Goal: Task Accomplishment & Management: Use online tool/utility

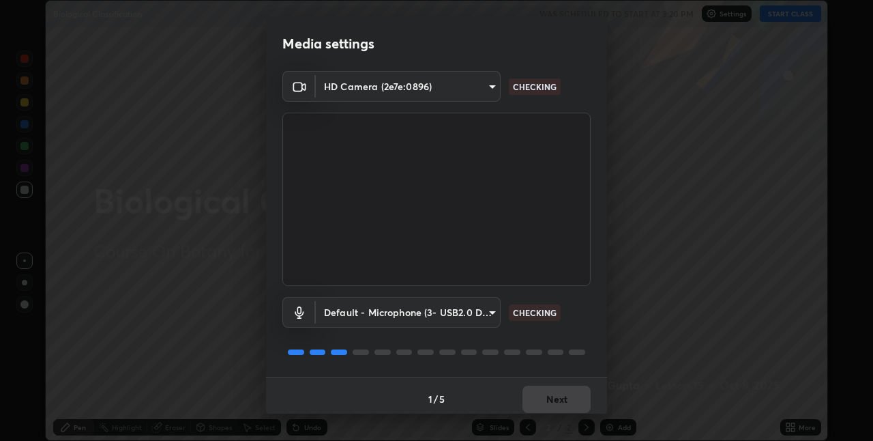
scroll to position [7, 0]
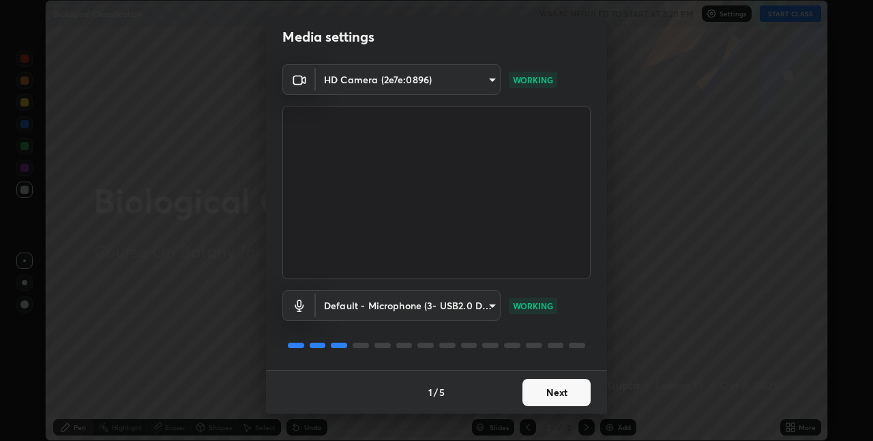
click at [551, 397] on button "Next" at bounding box center [557, 392] width 68 height 27
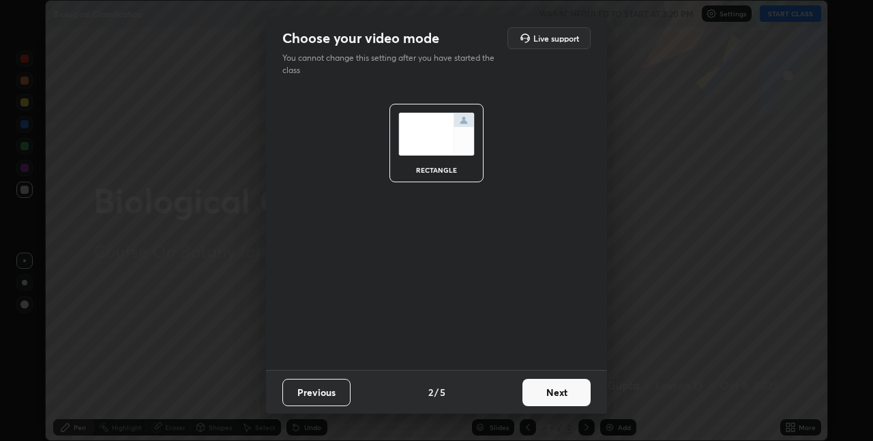
scroll to position [0, 0]
click at [556, 395] on button "Next" at bounding box center [557, 392] width 68 height 27
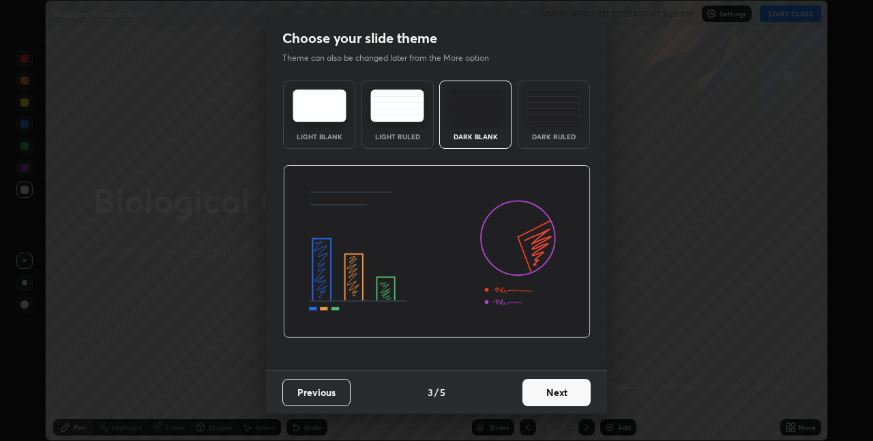
click at [557, 400] on button "Next" at bounding box center [557, 392] width 68 height 27
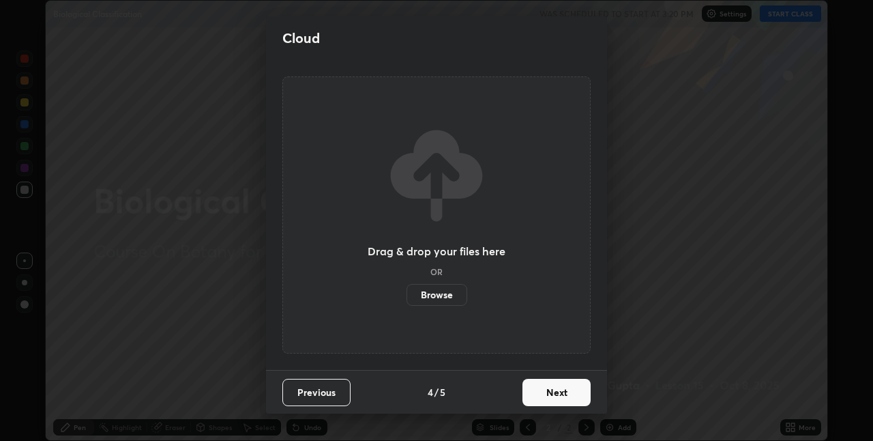
click at [558, 403] on button "Next" at bounding box center [557, 392] width 68 height 27
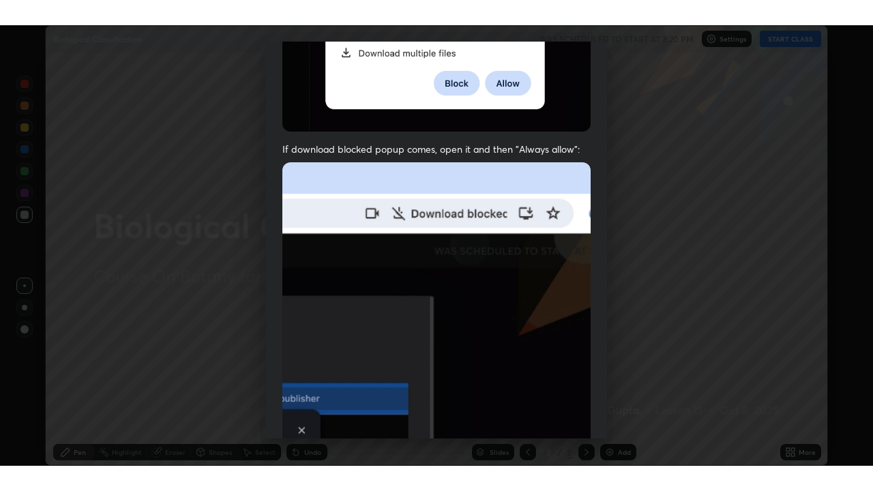
scroll to position [285, 0]
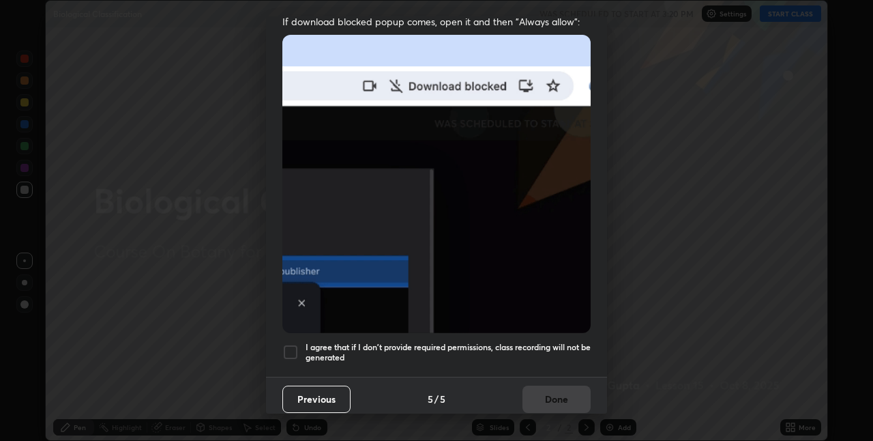
click at [291, 348] on div at bounding box center [290, 352] width 16 height 16
click at [555, 392] on button "Done" at bounding box center [557, 398] width 68 height 27
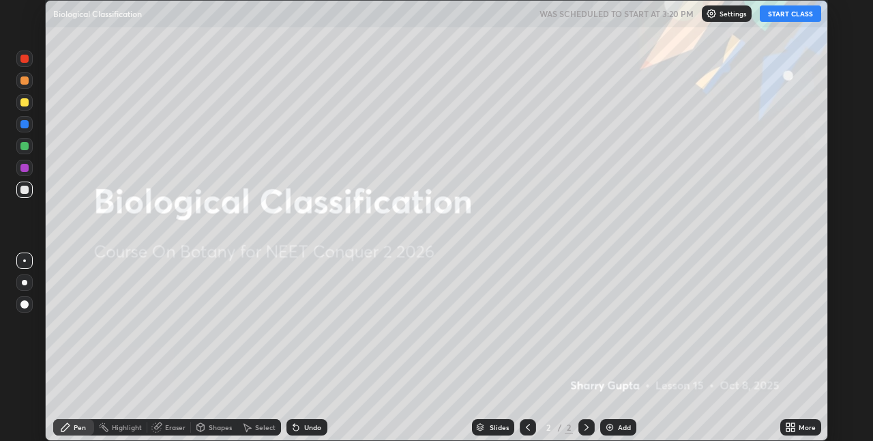
click at [619, 418] on div "Add" at bounding box center [624, 427] width 13 height 7
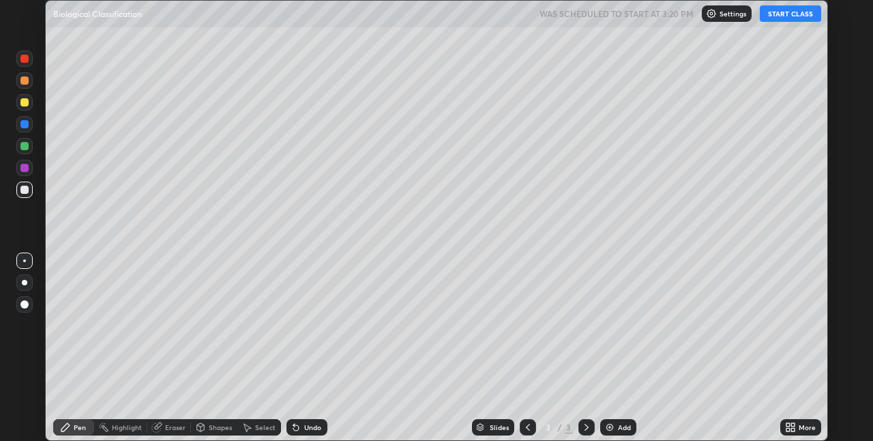
click at [709, 16] on button "START CLASS" at bounding box center [790, 13] width 61 height 16
click at [25, 168] on div at bounding box center [24, 168] width 8 height 8
click at [25, 284] on div at bounding box center [24, 282] width 5 height 5
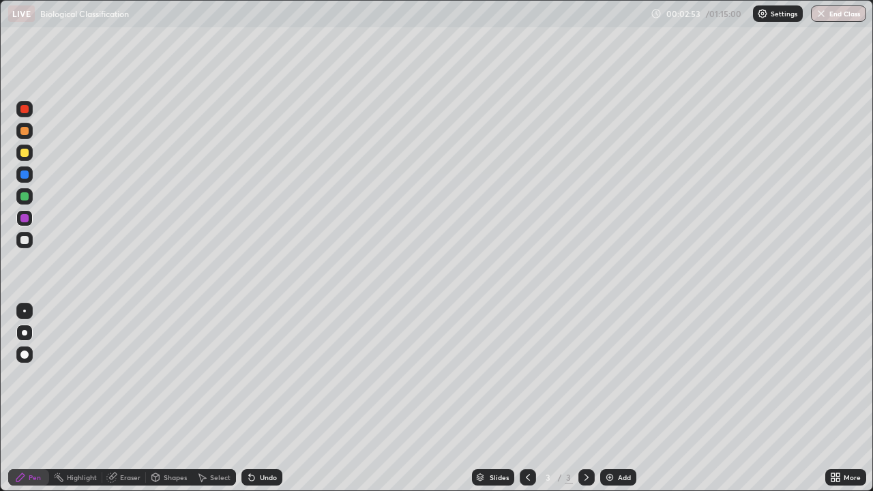
click at [254, 418] on icon at bounding box center [251, 477] width 11 height 11
click at [24, 241] on div at bounding box center [24, 240] width 8 height 8
click at [25, 153] on div at bounding box center [24, 153] width 8 height 8
click at [23, 246] on div at bounding box center [24, 240] width 16 height 16
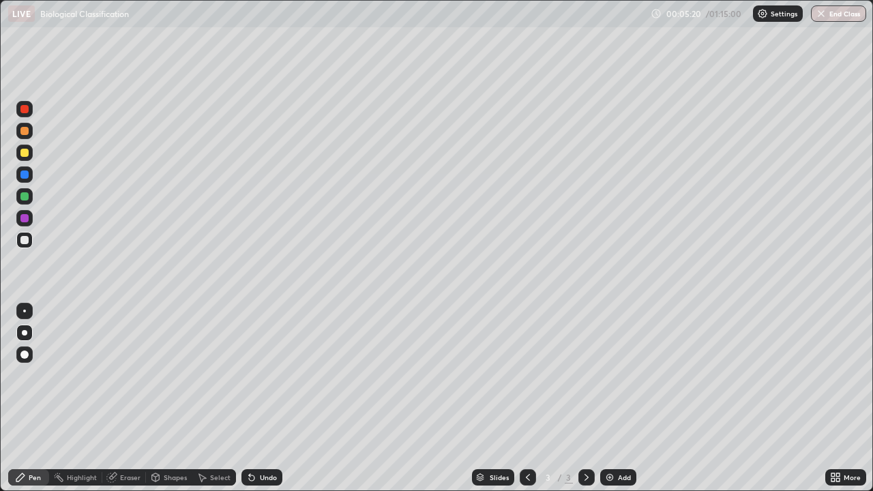
click at [25, 194] on div at bounding box center [24, 196] width 8 height 8
click at [25, 245] on div at bounding box center [24, 240] width 16 height 16
click at [25, 132] on div at bounding box center [24, 131] width 8 height 8
click at [25, 153] on div at bounding box center [24, 153] width 8 height 8
click at [26, 238] on div at bounding box center [24, 240] width 8 height 8
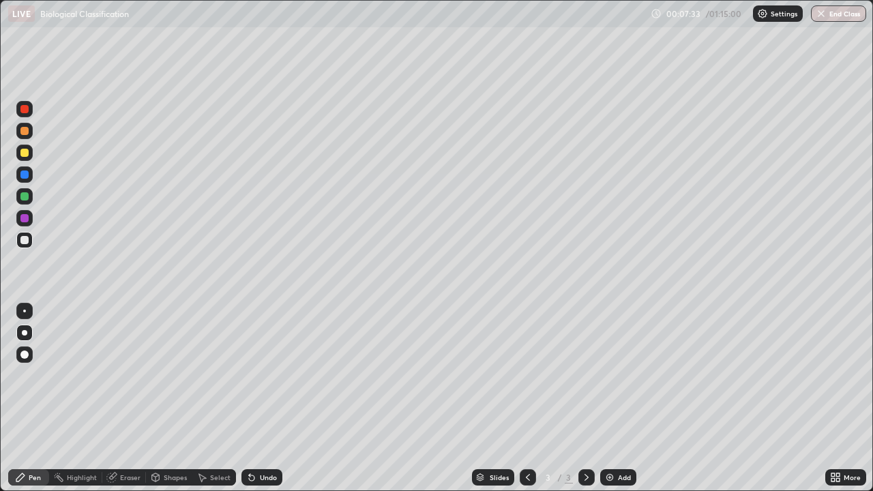
click at [27, 204] on div at bounding box center [24, 196] width 16 height 16
click at [26, 156] on div at bounding box center [24, 153] width 8 height 8
click at [608, 418] on img at bounding box center [609, 477] width 11 height 11
click at [26, 138] on div at bounding box center [24, 131] width 16 height 16
click at [23, 245] on div at bounding box center [24, 240] width 16 height 16
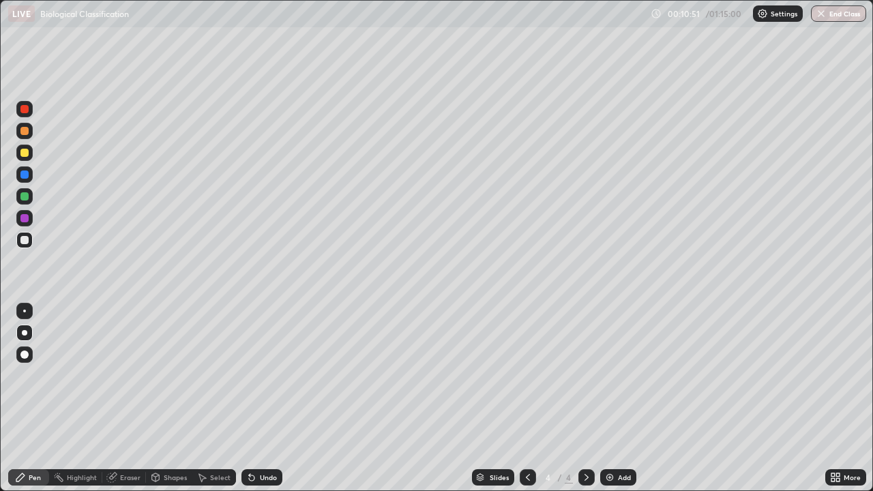
click at [27, 198] on div at bounding box center [24, 196] width 8 height 8
click at [267, 418] on div "Undo" at bounding box center [268, 477] width 17 height 7
click at [25, 153] on div at bounding box center [24, 153] width 8 height 8
click at [25, 241] on div at bounding box center [24, 240] width 8 height 8
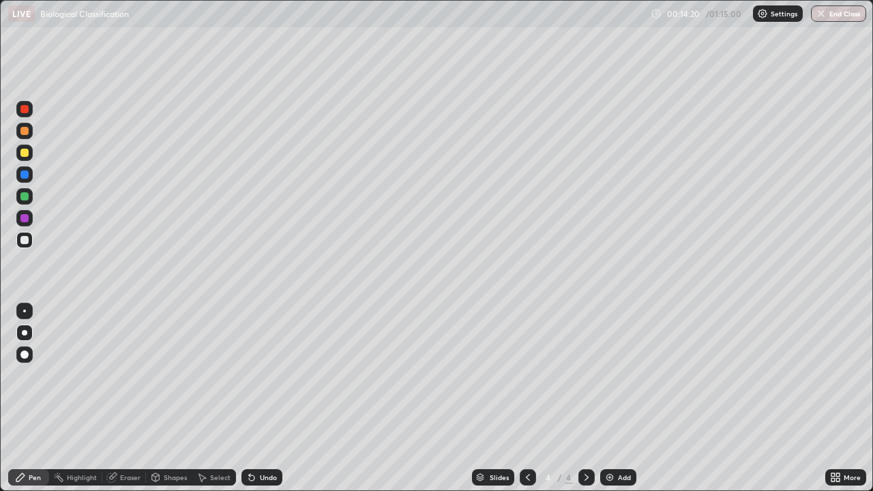
click at [28, 159] on div at bounding box center [24, 153] width 16 height 16
click at [27, 218] on div at bounding box center [24, 218] width 8 height 8
click at [27, 174] on div at bounding box center [24, 175] width 8 height 8
click at [619, 418] on div "Add" at bounding box center [624, 477] width 13 height 7
click at [25, 134] on div at bounding box center [24, 131] width 8 height 8
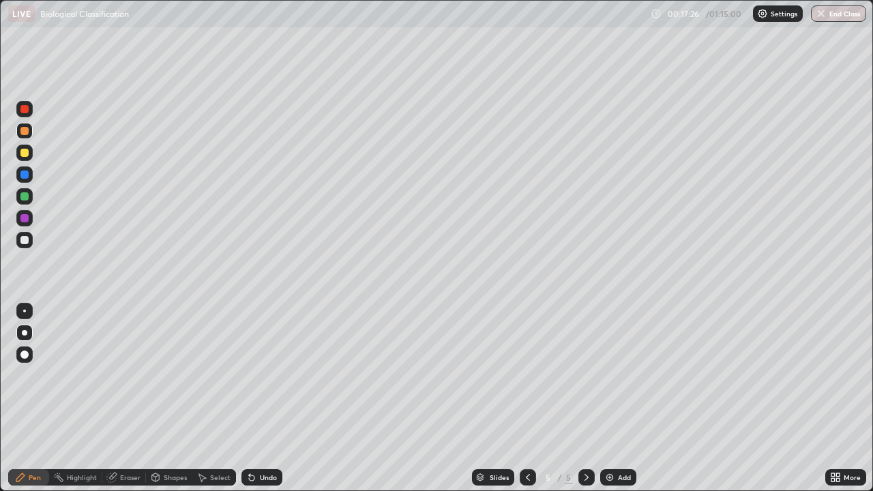
click at [28, 159] on div at bounding box center [24, 153] width 16 height 16
click at [26, 200] on div at bounding box center [24, 196] width 8 height 8
click at [25, 132] on div at bounding box center [24, 131] width 8 height 8
click at [25, 153] on div at bounding box center [24, 153] width 8 height 8
click at [26, 111] on div at bounding box center [24, 109] width 8 height 8
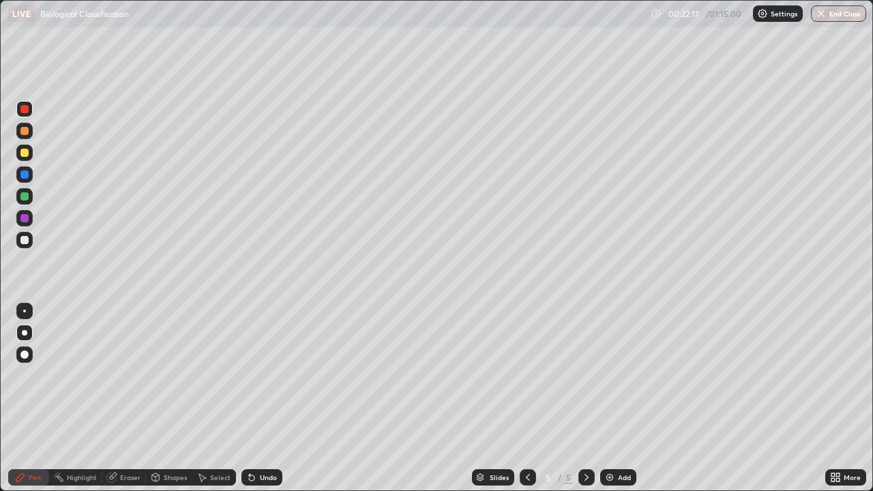
click at [622, 418] on div "Add" at bounding box center [624, 477] width 13 height 7
click at [23, 197] on div at bounding box center [24, 196] width 8 height 8
click at [27, 132] on div at bounding box center [24, 131] width 8 height 8
click at [24, 241] on div at bounding box center [24, 240] width 8 height 8
click at [26, 160] on div at bounding box center [24, 153] width 16 height 16
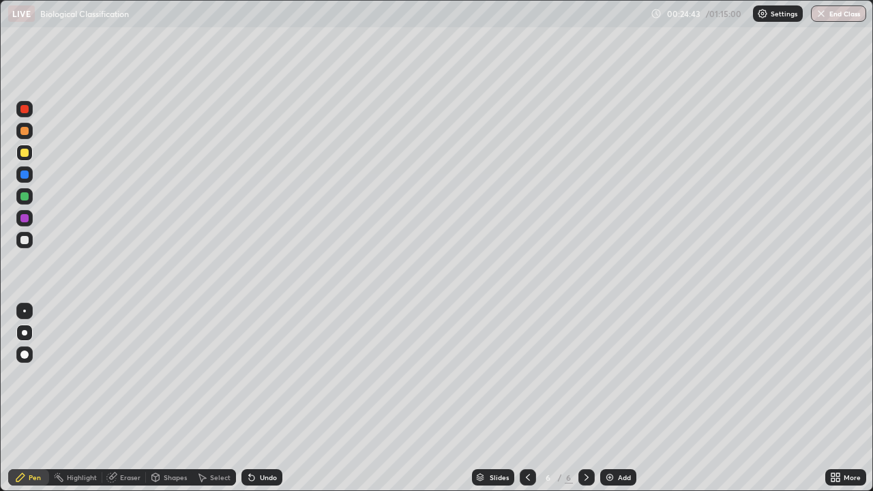
click at [28, 245] on div at bounding box center [24, 240] width 16 height 16
click at [24, 222] on div at bounding box center [24, 218] width 8 height 8
click at [27, 241] on div at bounding box center [24, 240] width 8 height 8
click at [610, 418] on img at bounding box center [609, 477] width 11 height 11
click at [27, 155] on div at bounding box center [24, 153] width 8 height 8
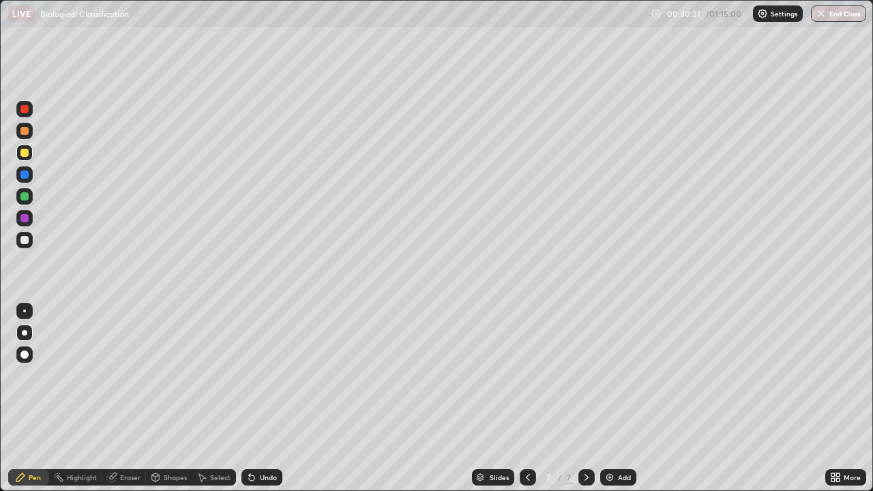
click at [25, 241] on div at bounding box center [24, 240] width 8 height 8
click at [17, 171] on div at bounding box center [24, 174] width 16 height 16
click at [24, 241] on div at bounding box center [24, 240] width 8 height 8
click at [23, 132] on div at bounding box center [24, 131] width 8 height 8
click at [25, 241] on div at bounding box center [24, 240] width 8 height 8
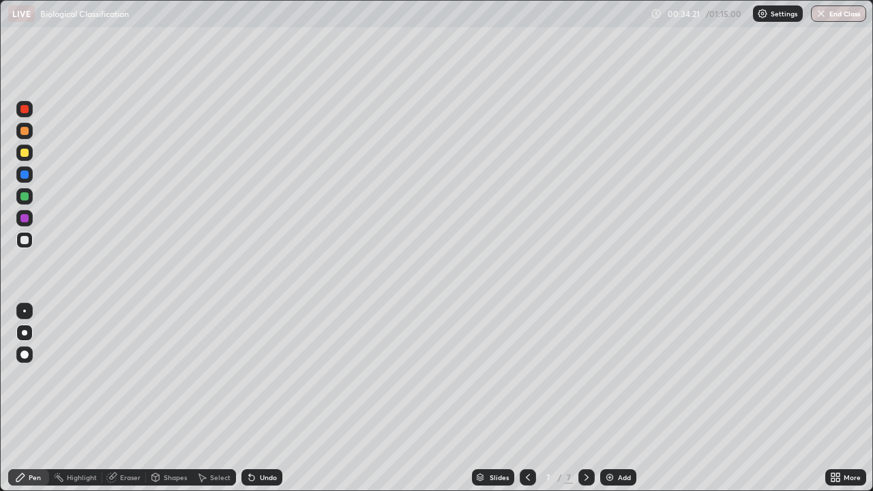
click at [264, 418] on div "Undo" at bounding box center [259, 477] width 46 height 27
click at [24, 136] on div at bounding box center [24, 131] width 16 height 16
click at [31, 243] on div at bounding box center [24, 240] width 16 height 16
click at [23, 115] on div at bounding box center [24, 109] width 16 height 16
click at [619, 418] on div "Add" at bounding box center [624, 477] width 13 height 7
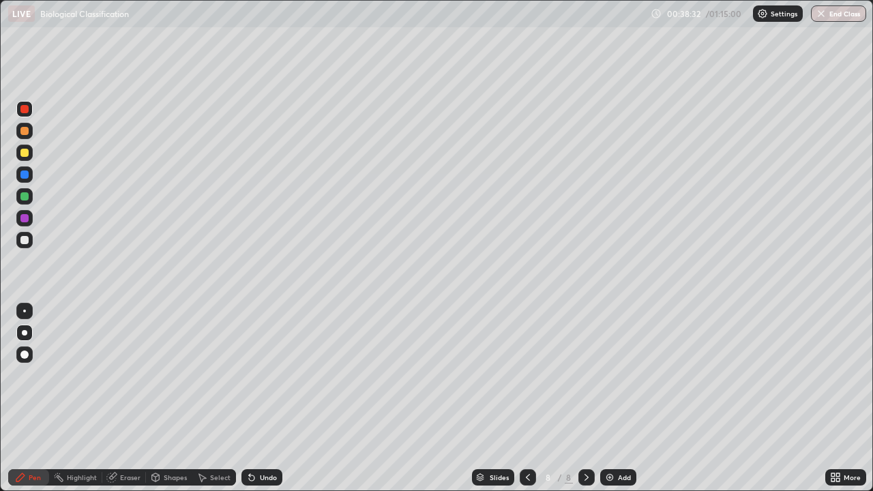
click at [527, 418] on icon at bounding box center [528, 477] width 11 height 11
click at [586, 418] on icon at bounding box center [586, 477] width 11 height 11
click at [27, 159] on div at bounding box center [24, 153] width 16 height 16
click at [25, 243] on div at bounding box center [24, 240] width 8 height 8
click at [28, 201] on div at bounding box center [24, 196] width 16 height 16
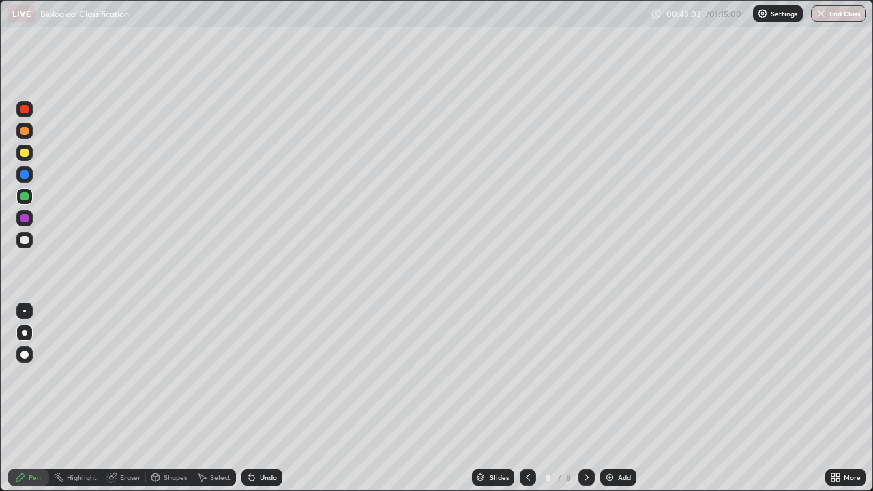
click at [26, 218] on div at bounding box center [24, 218] width 8 height 8
click at [24, 247] on div at bounding box center [24, 240] width 16 height 16
click at [25, 223] on div at bounding box center [24, 218] width 16 height 16
click at [613, 418] on img at bounding box center [609, 477] width 11 height 11
click at [25, 196] on div at bounding box center [24, 196] width 8 height 8
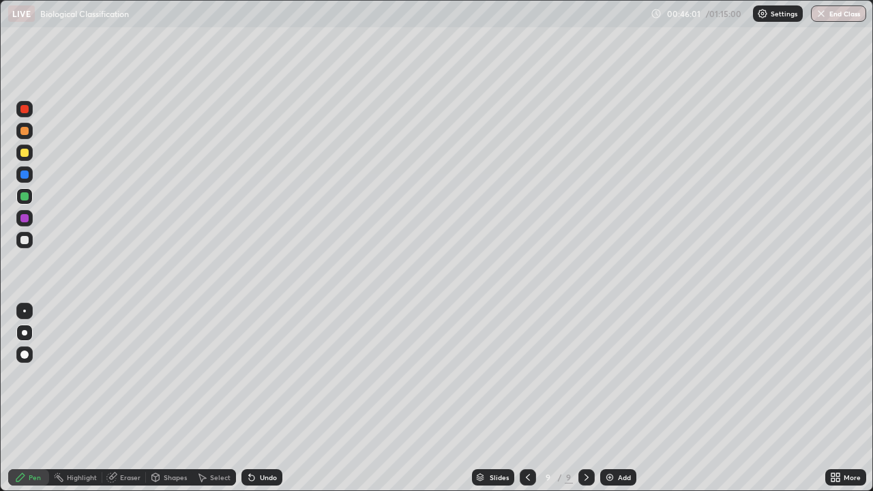
click at [25, 132] on div at bounding box center [24, 131] width 8 height 8
click at [25, 241] on div at bounding box center [24, 240] width 8 height 8
click at [25, 132] on div at bounding box center [24, 131] width 8 height 8
click at [25, 240] on div at bounding box center [24, 240] width 8 height 8
click at [27, 180] on div at bounding box center [24, 174] width 16 height 16
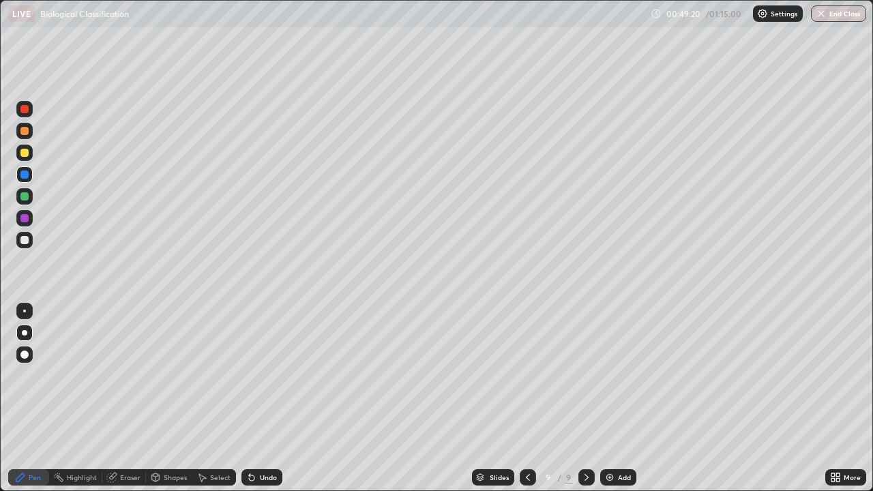
click at [24, 156] on div at bounding box center [24, 153] width 8 height 8
click at [27, 177] on div at bounding box center [24, 175] width 8 height 8
click at [27, 242] on div at bounding box center [24, 240] width 8 height 8
click at [25, 219] on div at bounding box center [24, 218] width 8 height 8
click at [25, 241] on div at bounding box center [24, 240] width 8 height 8
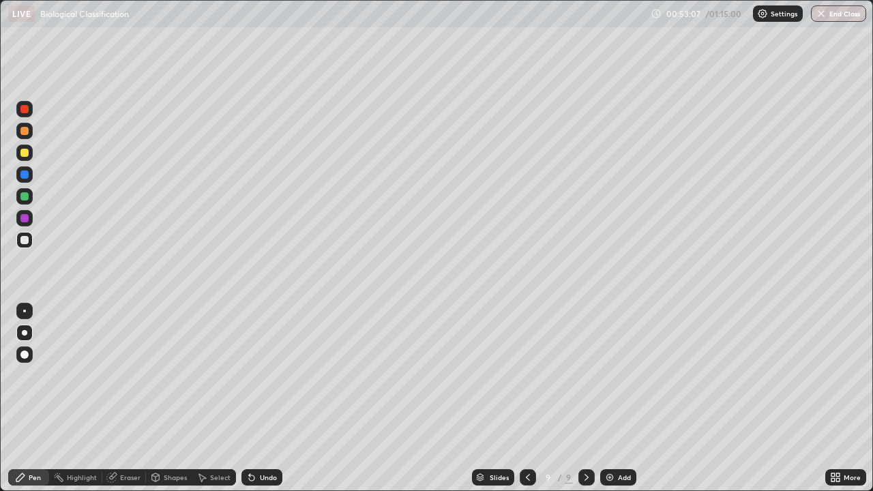
click at [25, 155] on div at bounding box center [24, 153] width 8 height 8
click at [615, 418] on div "Add" at bounding box center [618, 477] width 36 height 16
click at [25, 196] on div at bounding box center [24, 196] width 8 height 8
click at [31, 244] on div at bounding box center [24, 240] width 16 height 16
click at [25, 197] on div at bounding box center [24, 196] width 8 height 8
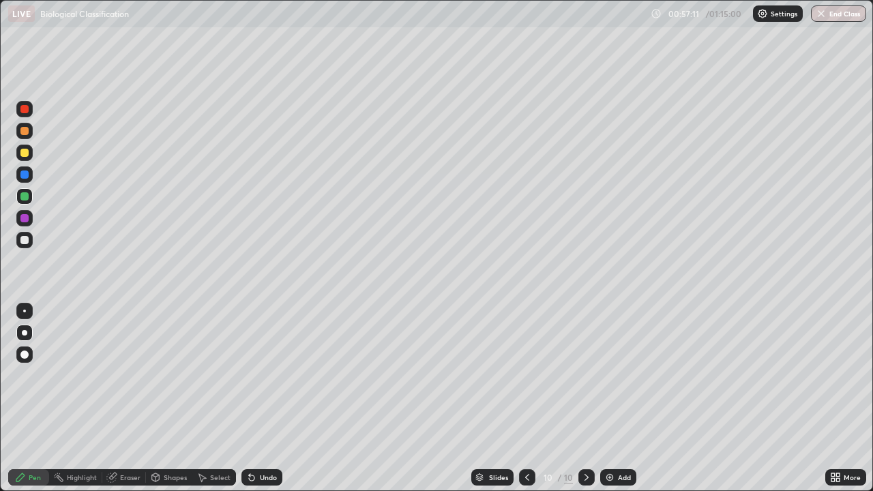
click at [27, 218] on div at bounding box center [24, 218] width 8 height 8
click at [24, 154] on div at bounding box center [24, 153] width 8 height 8
click at [23, 245] on div at bounding box center [24, 240] width 16 height 16
click at [27, 137] on div at bounding box center [24, 131] width 16 height 16
click at [709, 21] on button "End Class" at bounding box center [838, 13] width 55 height 16
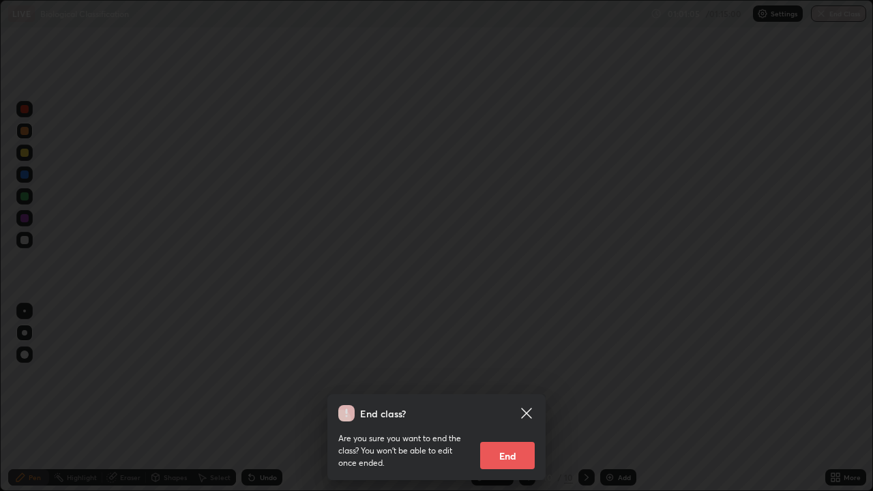
click at [516, 418] on button "End" at bounding box center [507, 455] width 55 height 27
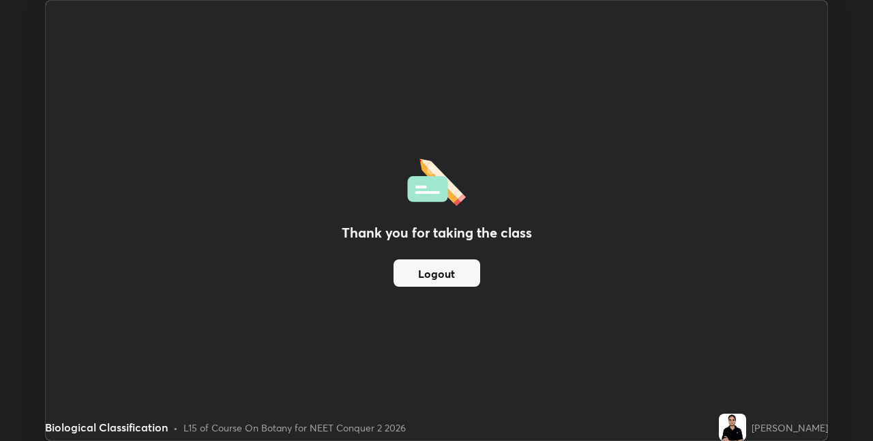
scroll to position [67775, 67342]
